Goal: Find contact information: Find contact information

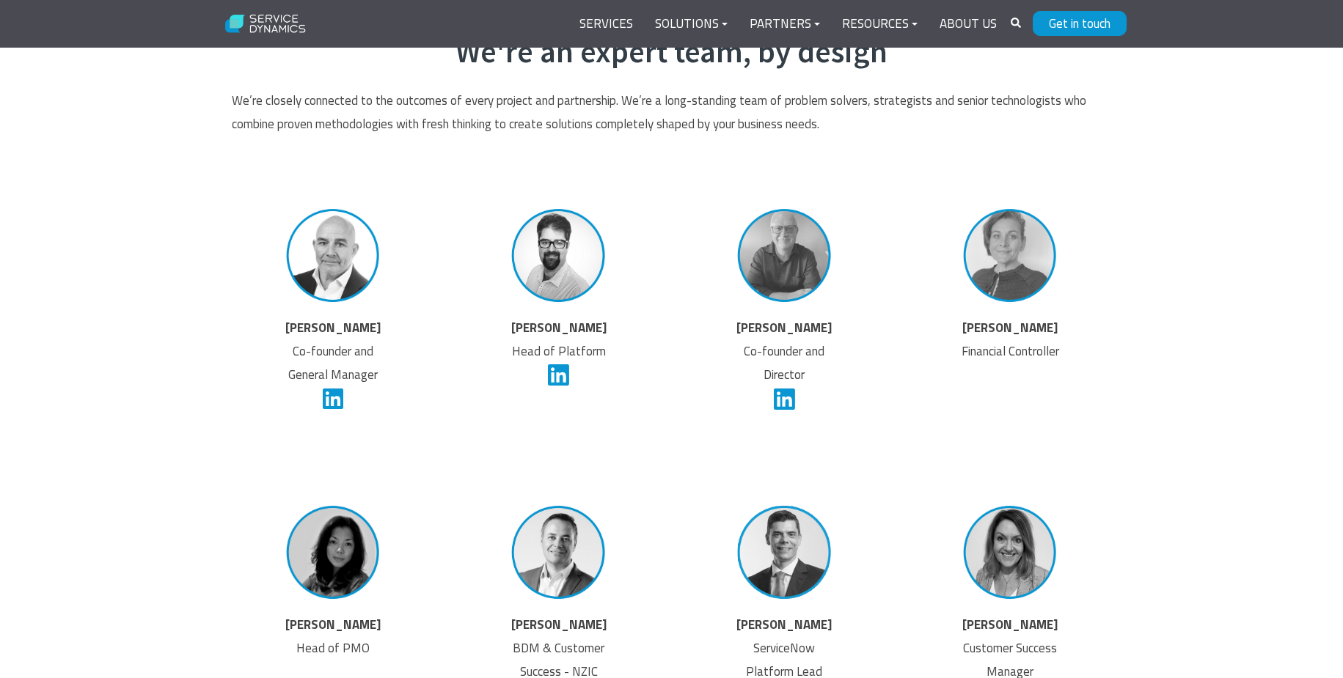
scroll to position [2641, 0]
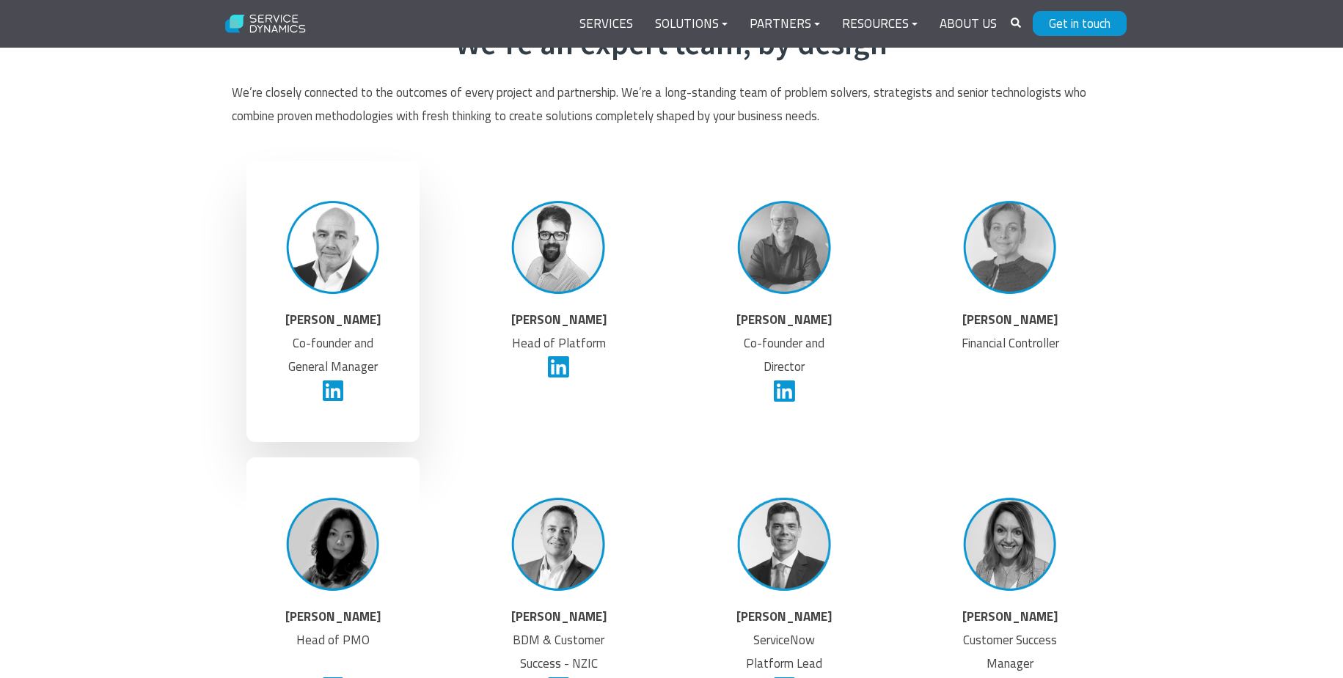
click at [336, 232] on img at bounding box center [333, 247] width 111 height 111
click at [332, 337] on p "Phil Venables Co-founder and General Manager" at bounding box center [333, 359] width 111 height 103
click at [326, 250] on img at bounding box center [333, 247] width 111 height 111
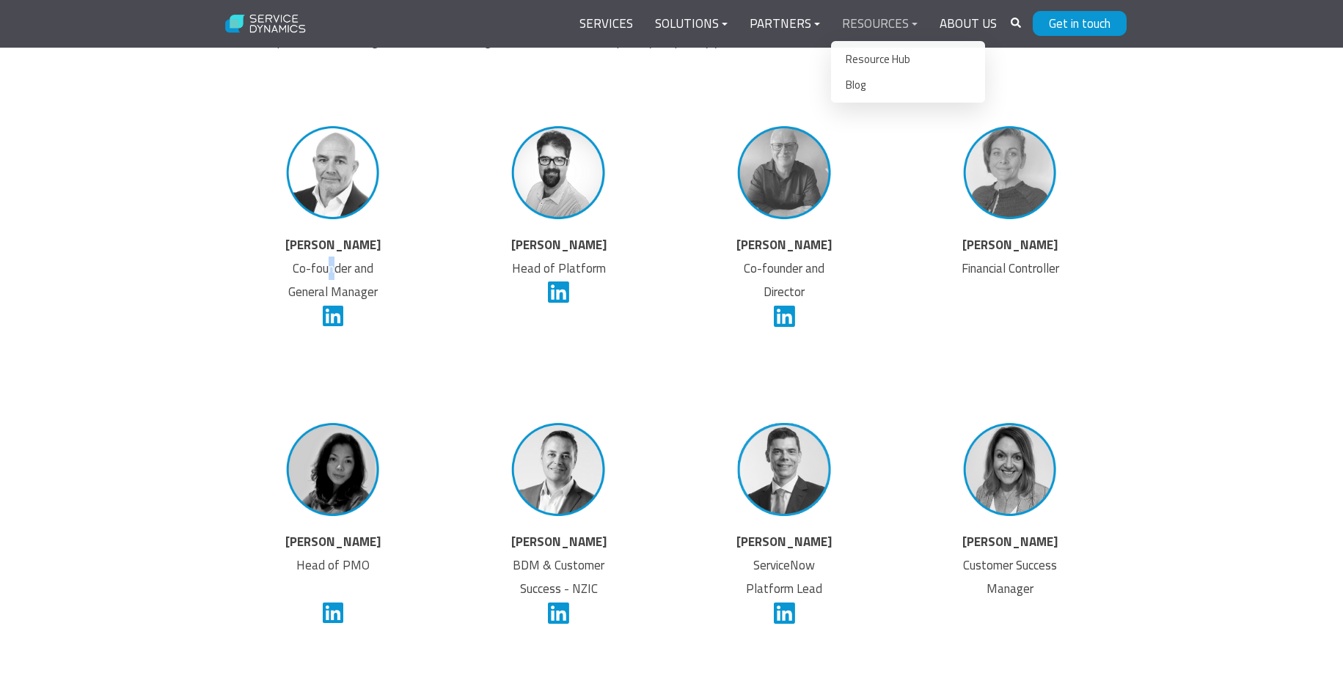
scroll to position [2714, 0]
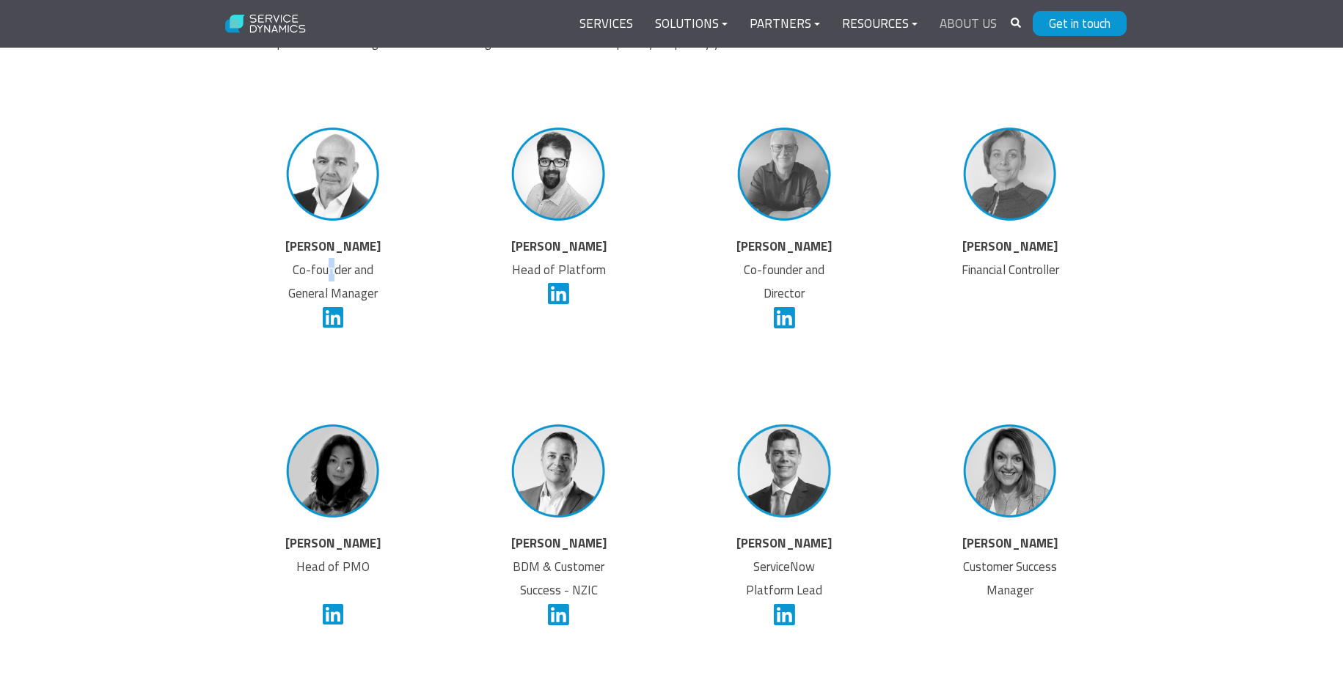
click at [970, 23] on link "About Us" at bounding box center [968, 24] width 79 height 35
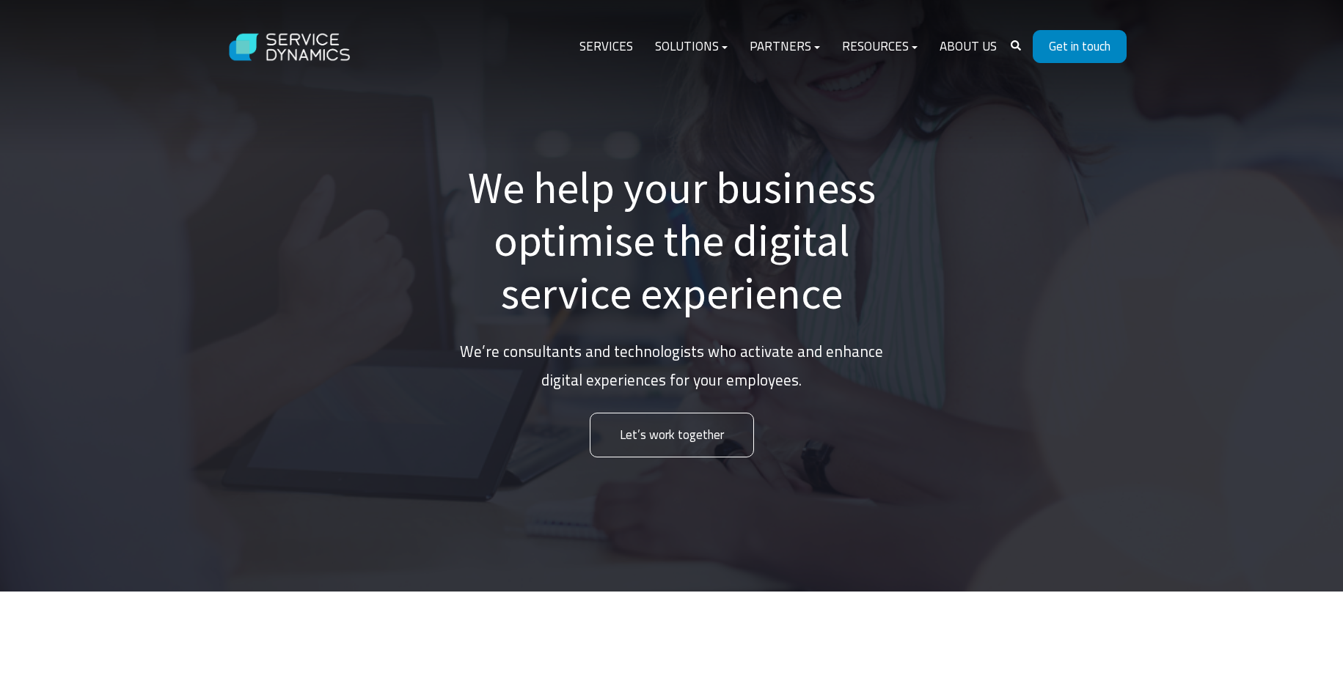
click at [1102, 51] on link "Get in touch" at bounding box center [1080, 46] width 94 height 33
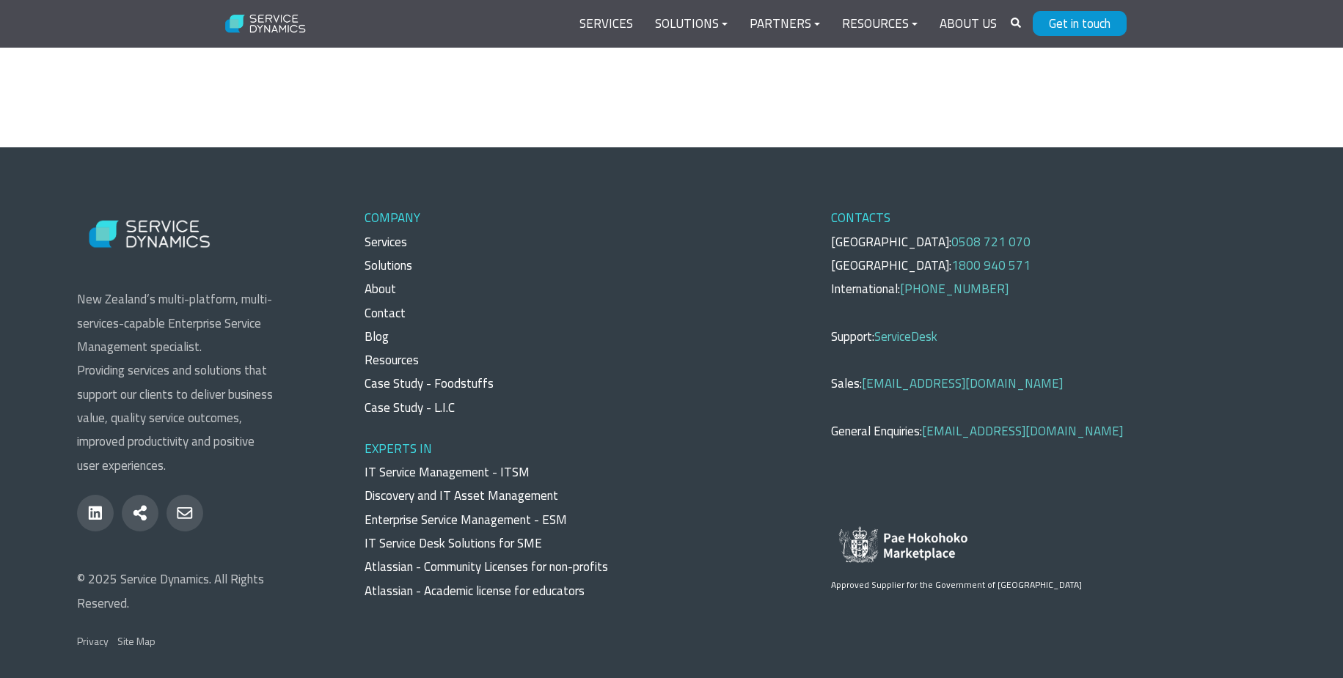
scroll to position [1162, 0]
